Goal: Task Accomplishment & Management: Manage account settings

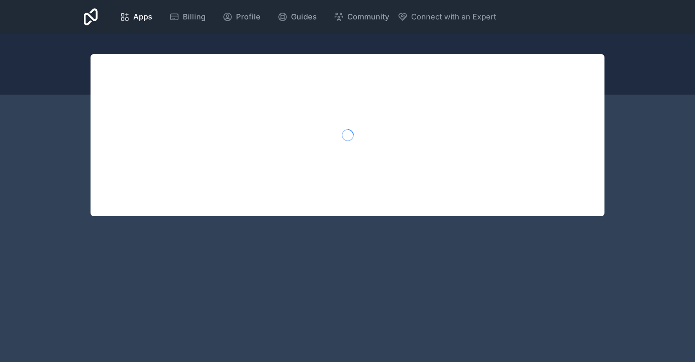
click at [191, 20] on span "Billing" at bounding box center [194, 17] width 23 height 12
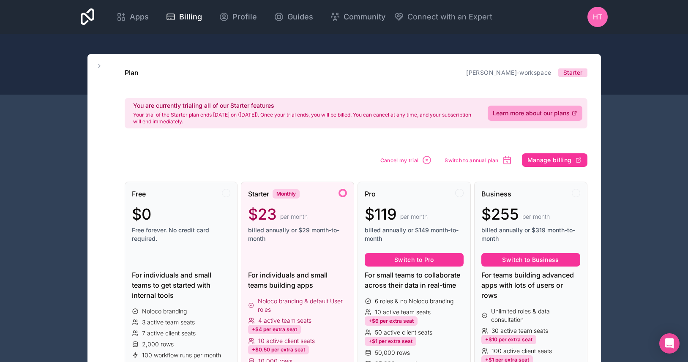
click at [244, 19] on span "Profile" at bounding box center [245, 17] width 25 height 12
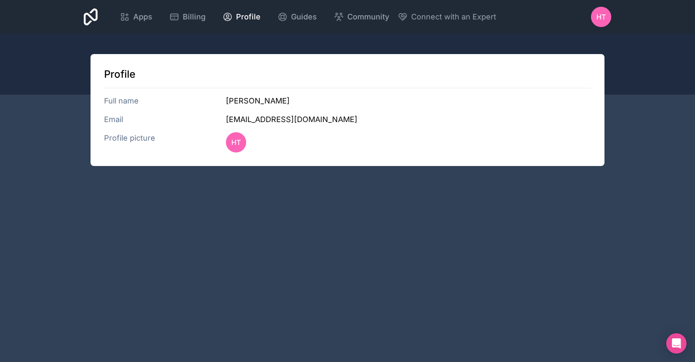
click at [280, 14] on icon at bounding box center [280, 14] width 1 height 1
